Goal: Information Seeking & Learning: Learn about a topic

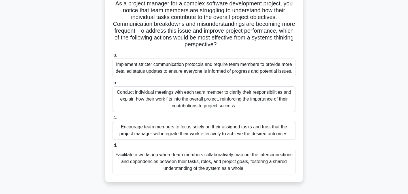
scroll to position [44, 0]
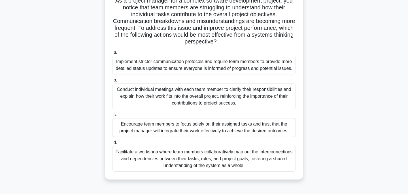
click at [213, 163] on div "Facilitate a workshop where team members collaboratively map out the interconne…" at bounding box center [204, 159] width 184 height 26
click at [112, 144] on input "d. Facilitate a workshop where team members collaboratively map out the interco…" at bounding box center [112, 143] width 0 height 4
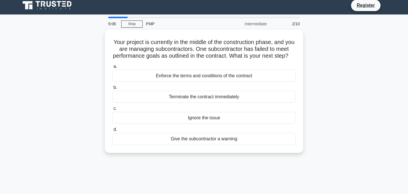
scroll to position [0, 0]
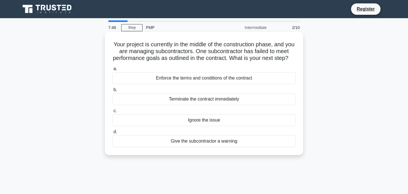
click at [209, 79] on div "Enforce the terms and conditions of the contract" at bounding box center [204, 78] width 184 height 12
click at [112, 71] on input "a. Enforce the terms and conditions of the contract" at bounding box center [112, 69] width 0 height 4
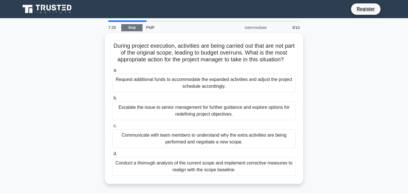
click at [133, 28] on link "Stop" at bounding box center [131, 27] width 21 height 7
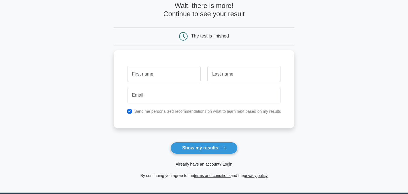
scroll to position [31, 0]
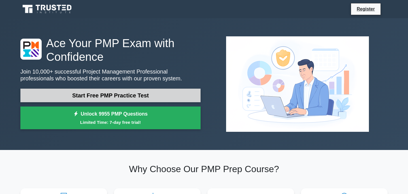
click at [158, 93] on link "Start Free PMP Practice Test" at bounding box center [110, 96] width 180 height 14
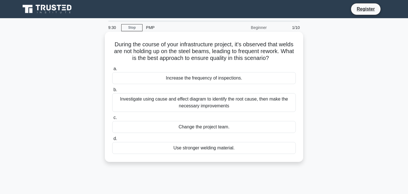
click at [211, 148] on div "Use stronger welding material." at bounding box center [204, 148] width 184 height 12
click at [112, 140] on input "d. Use stronger welding material." at bounding box center [112, 139] width 0 height 4
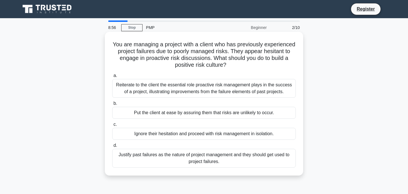
click at [221, 92] on div "Reiterate to the client the essential role proactive risk management plays in t…" at bounding box center [204, 88] width 184 height 19
click at [112, 77] on input "a. Reiterate to the client the essential role proactive risk management plays i…" at bounding box center [112, 76] width 0 height 4
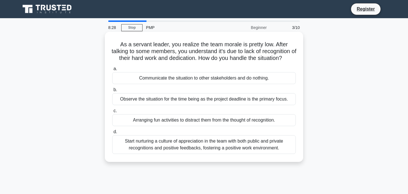
click at [180, 149] on div "Start nurturing a culture of appreciation in the team with both public and priv…" at bounding box center [204, 144] width 184 height 19
click at [112, 134] on input "d. Start nurturing a culture of appreciation in the team with both public and p…" at bounding box center [112, 132] width 0 height 4
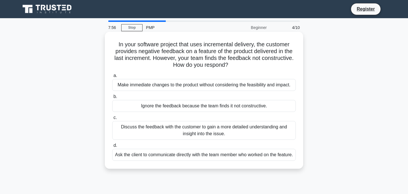
click at [155, 133] on div "Discuss the feedback with the customer to gain a more detailed understanding an…" at bounding box center [204, 130] width 184 height 19
click at [112, 119] on input "c. Discuss the feedback with the customer to gain a more detailed understanding…" at bounding box center [112, 118] width 0 height 4
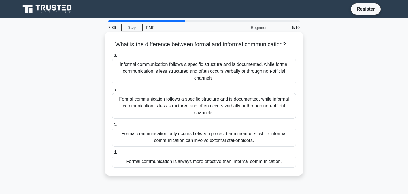
click at [156, 111] on div "Formal communication follows a specific structure and is documented, while info…" at bounding box center [204, 106] width 184 height 26
click at [112, 92] on input "b. Formal communication follows a specific structure and is documented, while i…" at bounding box center [112, 90] width 0 height 4
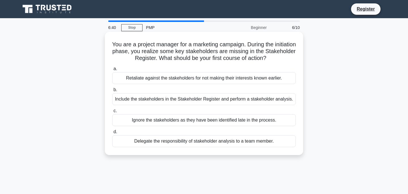
click at [143, 98] on div "Include the stakeholders in the Stakeholder Register and perform a stakeholder …" at bounding box center [204, 99] width 184 height 12
click at [112, 92] on input "b. Include the stakeholders in the Stakeholder Register and perform a stakehold…" at bounding box center [112, 90] width 0 height 4
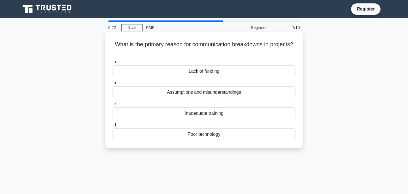
click at [183, 93] on div "Assumptions and misunderstandings" at bounding box center [204, 92] width 184 height 12
click at [112, 85] on input "b. Assumptions and misunderstandings" at bounding box center [112, 83] width 0 height 4
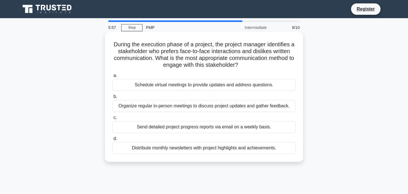
click at [136, 108] on div "Organize regular in-person meetings to discuss project updates and gather feedb…" at bounding box center [204, 106] width 184 height 12
click at [112, 98] on input "b. Organize regular in-person meetings to discuss project updates and gather fe…" at bounding box center [112, 97] width 0 height 4
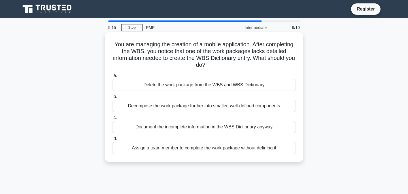
click at [198, 107] on div "Decompose the work package further into smaller, well-defined components" at bounding box center [204, 106] width 184 height 12
click at [112, 98] on input "b. Decompose the work package further into smaller, well-defined components" at bounding box center [112, 97] width 0 height 4
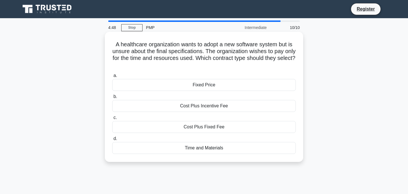
click at [178, 109] on div "Cost Plus Incentive Fee" at bounding box center [204, 106] width 184 height 12
click at [112, 98] on input "b. Cost Plus Incentive Fee" at bounding box center [112, 97] width 0 height 4
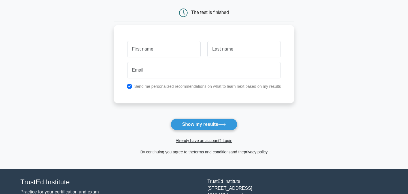
scroll to position [53, 0]
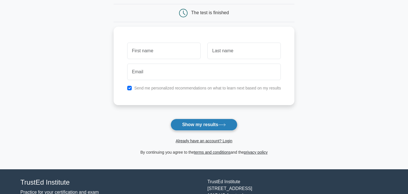
click at [190, 123] on button "Show my results" at bounding box center [204, 125] width 67 height 12
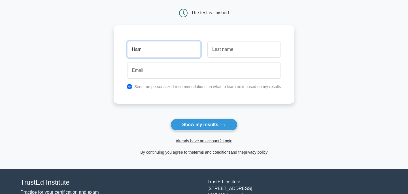
type input "Ham"
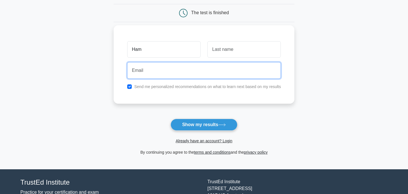
click at [144, 73] on input "email" at bounding box center [204, 70] width 154 height 16
type input "world_tiger0123@hotmail.com"
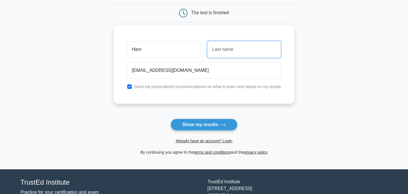
click at [227, 49] on input "text" at bounding box center [244, 49] width 73 height 16
type input "Venk"
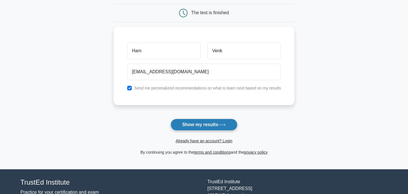
click at [199, 125] on button "Show my results" at bounding box center [204, 125] width 67 height 12
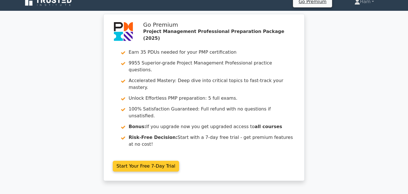
scroll to position [8, 0]
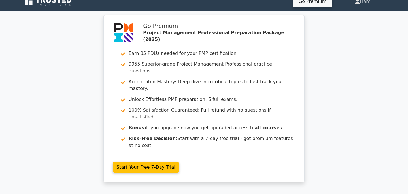
click at [366, 3] on link "Ham" at bounding box center [364, 1] width 47 height 11
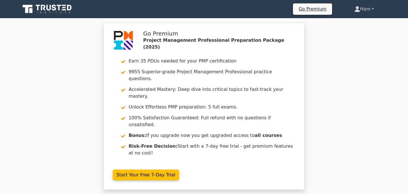
click at [374, 7] on link "Ham" at bounding box center [364, 8] width 47 height 11
click at [370, 10] on link "Ham" at bounding box center [364, 8] width 47 height 11
click at [375, 10] on link "Ham" at bounding box center [364, 8] width 47 height 11
click at [372, 9] on link "Ham" at bounding box center [364, 8] width 47 height 11
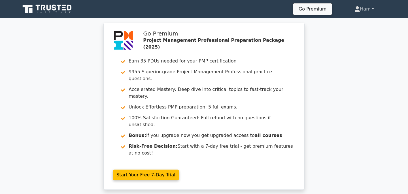
click at [372, 9] on link "Ham" at bounding box center [364, 8] width 47 height 11
click at [356, 8] on icon at bounding box center [357, 7] width 3 height 3
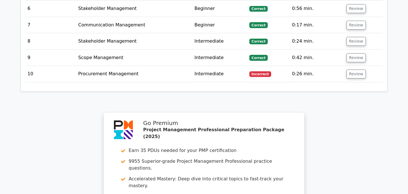
scroll to position [1030, 0]
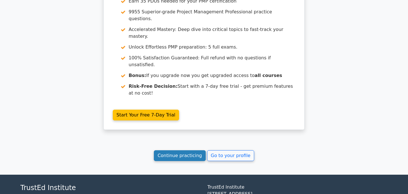
click at [195, 150] on link "Continue practicing" at bounding box center [180, 155] width 52 height 11
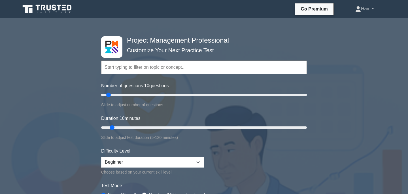
click at [363, 8] on link "Ham" at bounding box center [365, 8] width 46 height 11
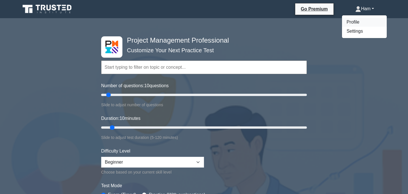
click at [357, 24] on link "Profile" at bounding box center [364, 22] width 45 height 9
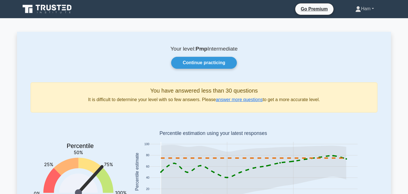
click at [357, 6] on link "Ham" at bounding box center [365, 8] width 46 height 11
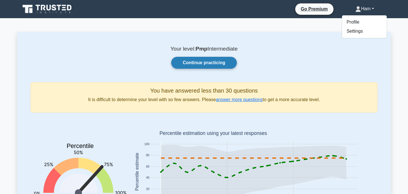
click at [226, 60] on link "Continue practicing" at bounding box center [204, 63] width 66 height 12
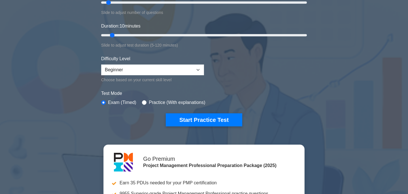
scroll to position [101, 0]
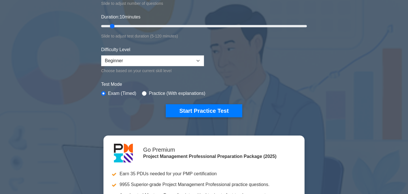
click at [194, 54] on div "Difficulty Level Beginner Intermediate Expert Choose based on your current skil…" at bounding box center [152, 60] width 103 height 28
click at [196, 58] on select "Beginner Intermediate Expert" at bounding box center [152, 60] width 103 height 11
select select "intermediate"
click at [101, 55] on select "Beginner Intermediate Expert" at bounding box center [152, 60] width 103 height 11
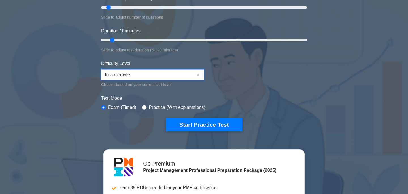
scroll to position [96, 0]
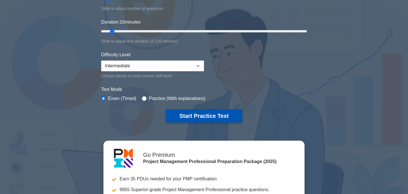
click at [222, 116] on button "Start Practice Test" at bounding box center [204, 115] width 77 height 13
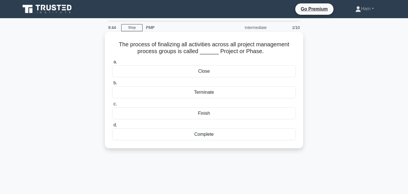
click at [216, 68] on div "Close" at bounding box center [204, 71] width 184 height 12
click at [112, 64] on input "a. Close" at bounding box center [112, 62] width 0 height 4
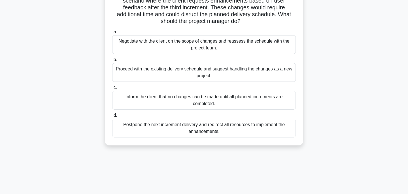
scroll to position [52, 0]
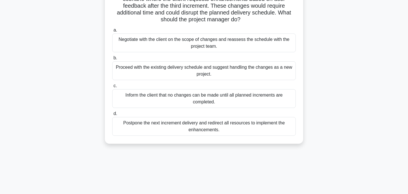
click at [269, 46] on div "Negotiate with the client on the scope of changes and reassess the schedule wit…" at bounding box center [204, 42] width 184 height 19
click at [112, 32] on input "a. Negotiate with the client on the scope of changes and reassess the schedule …" at bounding box center [112, 30] width 0 height 4
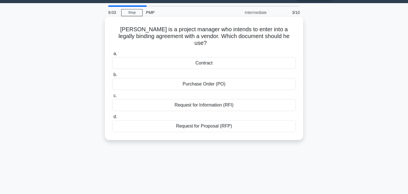
scroll to position [0, 0]
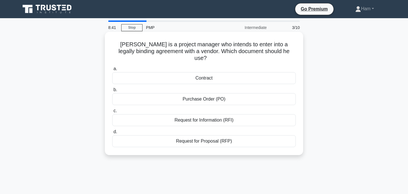
click at [264, 72] on div "Contract" at bounding box center [204, 78] width 184 height 12
click at [112, 71] on input "a. Contract" at bounding box center [112, 69] width 0 height 4
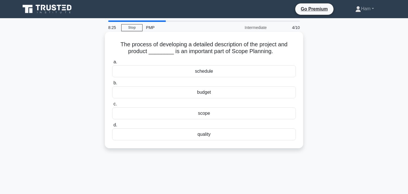
click at [263, 117] on div "scope" at bounding box center [204, 113] width 184 height 12
click at [112, 106] on input "c. scope" at bounding box center [112, 104] width 0 height 4
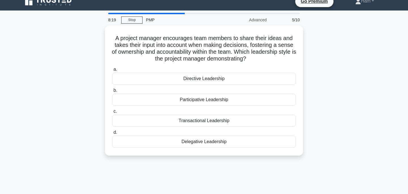
scroll to position [10, 0]
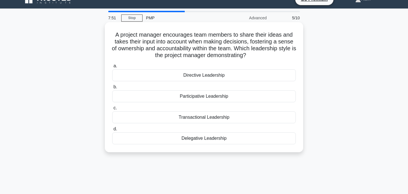
click at [266, 97] on div "Participative Leadership" at bounding box center [204, 96] width 184 height 12
click at [112, 89] on input "b. Participative Leadership" at bounding box center [112, 87] width 0 height 4
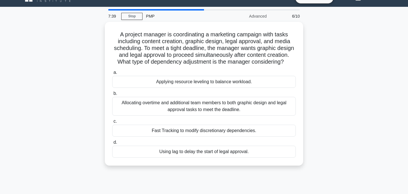
scroll to position [12, 0]
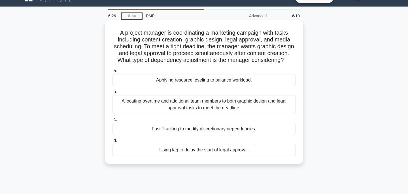
click at [250, 129] on div "Fast Tracking to modify discretionary dependencies." at bounding box center [204, 129] width 184 height 12
click at [112, 121] on input "c. Fast Tracking to modify discretionary dependencies." at bounding box center [112, 120] width 0 height 4
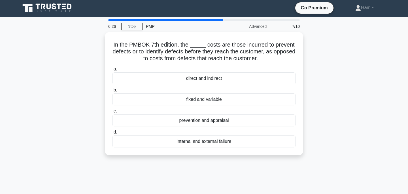
scroll to position [0, 0]
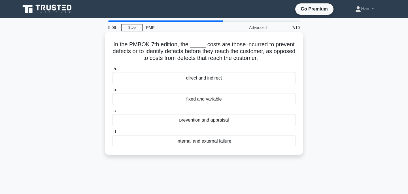
click at [242, 121] on div "prevention and appraisal" at bounding box center [204, 120] width 184 height 12
click at [112, 113] on input "c. prevention and appraisal" at bounding box center [112, 111] width 0 height 4
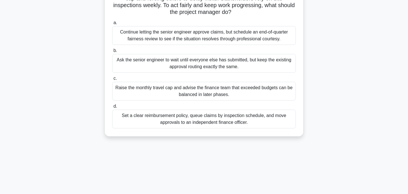
scroll to position [67, 0]
click at [265, 121] on div "Set a clear reimbursement policy, queue claims by inspection schedule, and move…" at bounding box center [204, 118] width 184 height 19
click at [112, 108] on input "d. Set a clear reimbursement policy, queue claims by inspection schedule, and m…" at bounding box center [112, 106] width 0 height 4
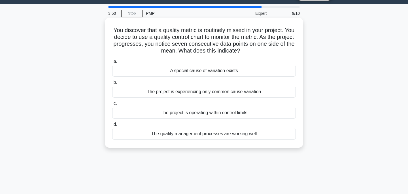
scroll to position [15, 0]
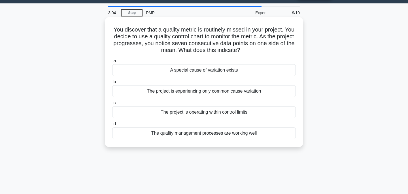
click at [251, 111] on div "The project is operating within control limits" at bounding box center [204, 112] width 184 height 12
click at [112, 105] on input "c. The project is operating within control limits" at bounding box center [112, 103] width 0 height 4
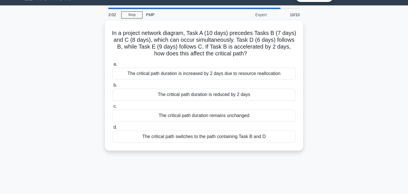
scroll to position [14, 0]
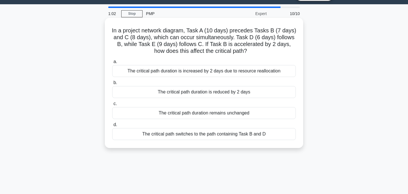
click at [183, 113] on div "The critical path duration remains unchanged" at bounding box center [204, 113] width 184 height 12
click at [112, 106] on input "c. The critical path duration remains unchanged" at bounding box center [112, 104] width 0 height 4
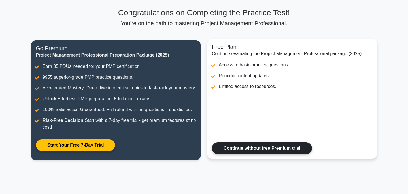
scroll to position [37, 0]
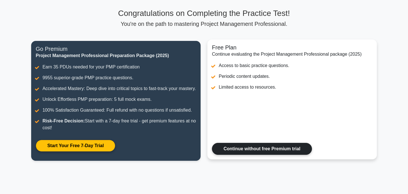
click at [242, 151] on link "Continue without free Premium trial" at bounding box center [262, 149] width 100 height 12
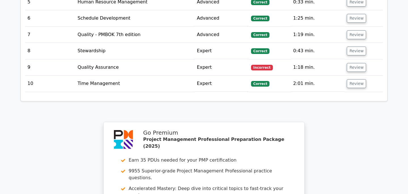
scroll to position [972, 0]
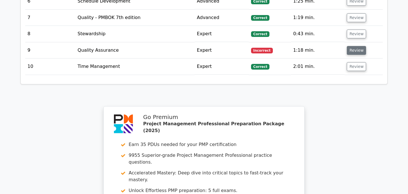
click at [347, 46] on button "Review" at bounding box center [356, 50] width 19 height 9
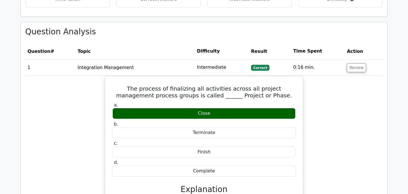
scroll to position [493, 0]
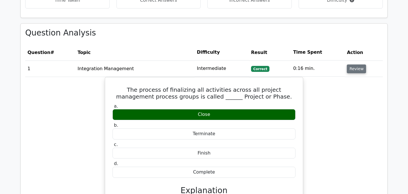
click at [361, 64] on button "Review" at bounding box center [356, 68] width 19 height 9
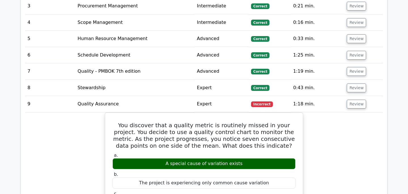
scroll to position [589, 0]
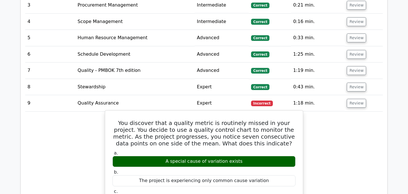
click at [243, 121] on h5 "You discover that a quality metric is routinely missed in your project. You dec…" at bounding box center [204, 132] width 184 height 27
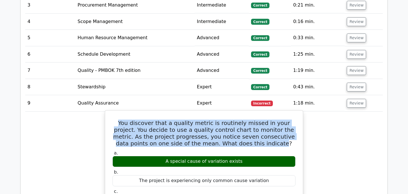
drag, startPoint x: 242, startPoint y: 122, endPoint x: 113, endPoint y: 104, distance: 130.9
click at [113, 119] on h5 "You discover that a quality metric is routinely missed in your project. You dec…" at bounding box center [204, 132] width 184 height 27
copy h5 "You discover that a quality metric is routinely missed in your project. You dec…"
drag, startPoint x: 241, startPoint y: 143, endPoint x: 167, endPoint y: 139, distance: 73.6
click at [167, 156] on div "A special cause of variation exists" at bounding box center [204, 161] width 183 height 11
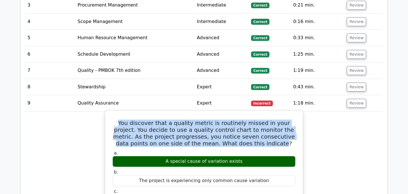
copy div "A special cause of variation exists"
